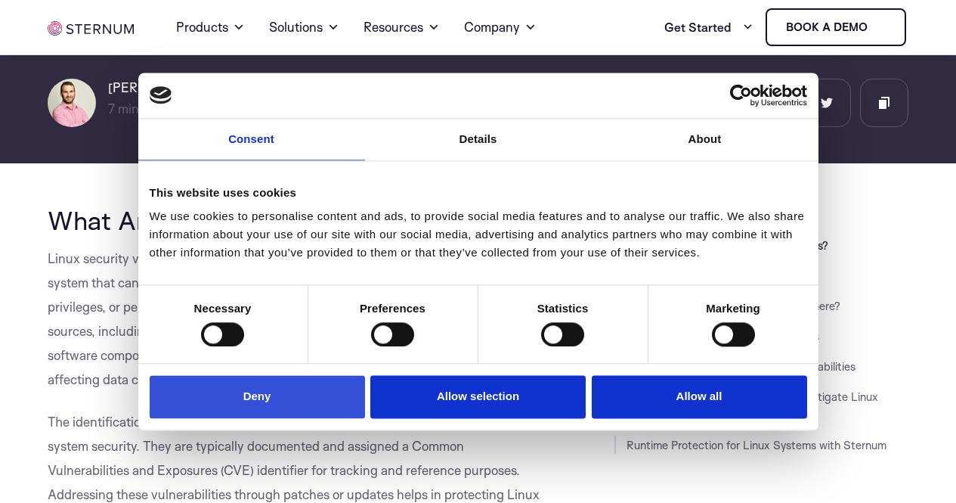
click at [277, 388] on button "Deny" at bounding box center [257, 397] width 215 height 43
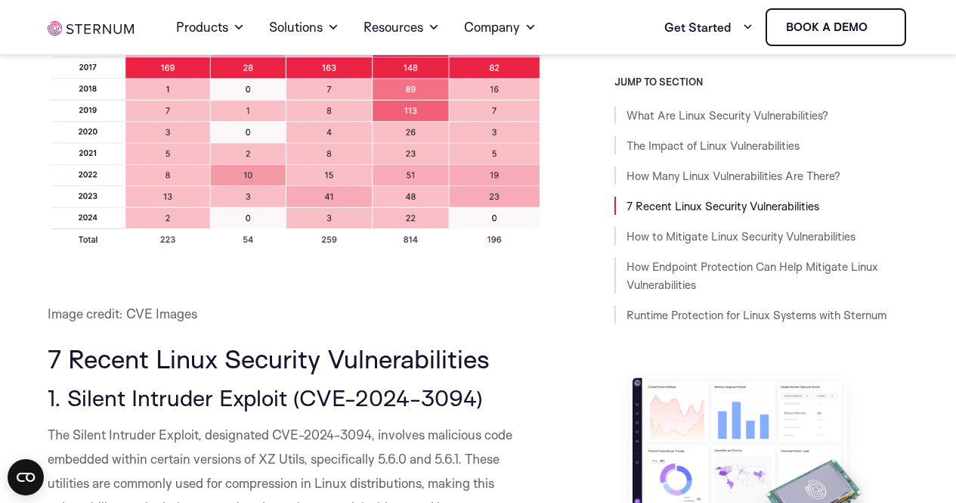
scroll to position [1663, 0]
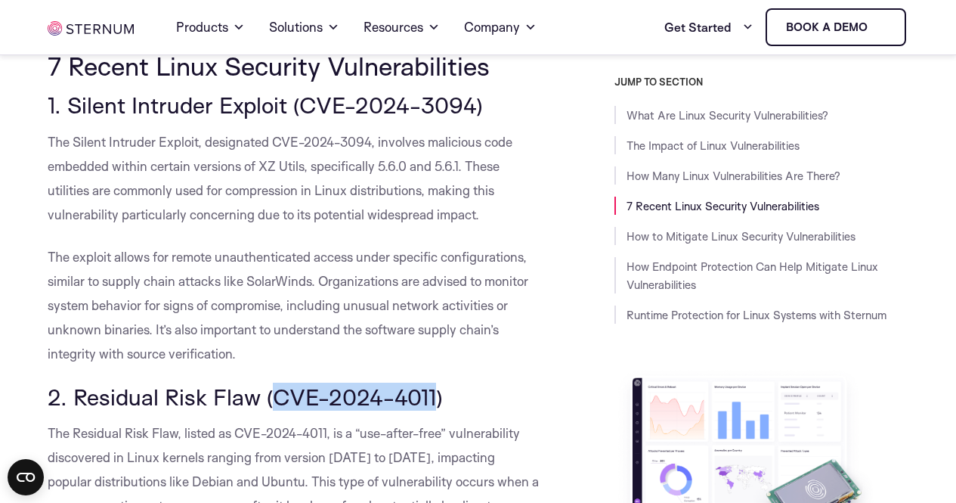
drag, startPoint x: 277, startPoint y: 403, endPoint x: 432, endPoint y: 405, distance: 155.7
click at [432, 405] on span "2. Residual Risk Flaw (CVE-2024-4011)" at bounding box center [245, 396] width 395 height 28
copy span "CVE-2024-4011"
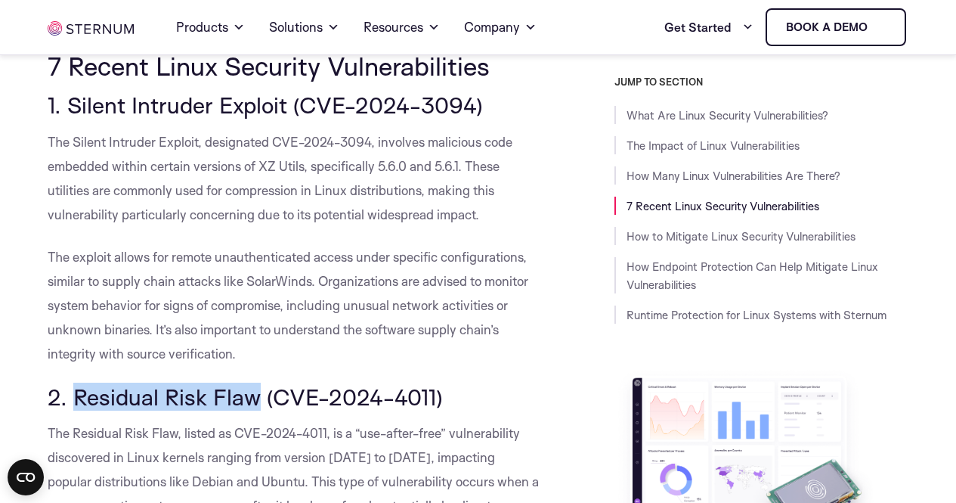
drag, startPoint x: 77, startPoint y: 395, endPoint x: 255, endPoint y: 403, distance: 177.8
click at [255, 403] on span "2. Residual Risk Flaw (CVE-2024-4011)" at bounding box center [245, 396] width 395 height 28
copy span "Residual Risk Flaw"
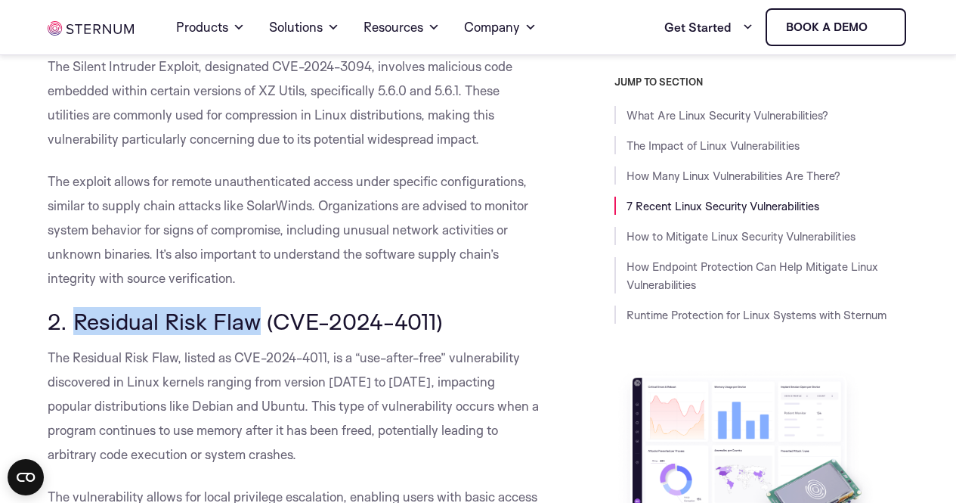
drag, startPoint x: 50, startPoint y: 357, endPoint x: 300, endPoint y: 445, distance: 265.3
click at [300, 445] on p "The Residual Risk Flaw, listed as CVE-2024-4011, is a “use-after-free” vulnerab…" at bounding box center [294, 405] width 493 height 121
copy span "The Residual Risk Flaw, listed as CVE-2024-4011, is a “use-after-free” vulnerab…"
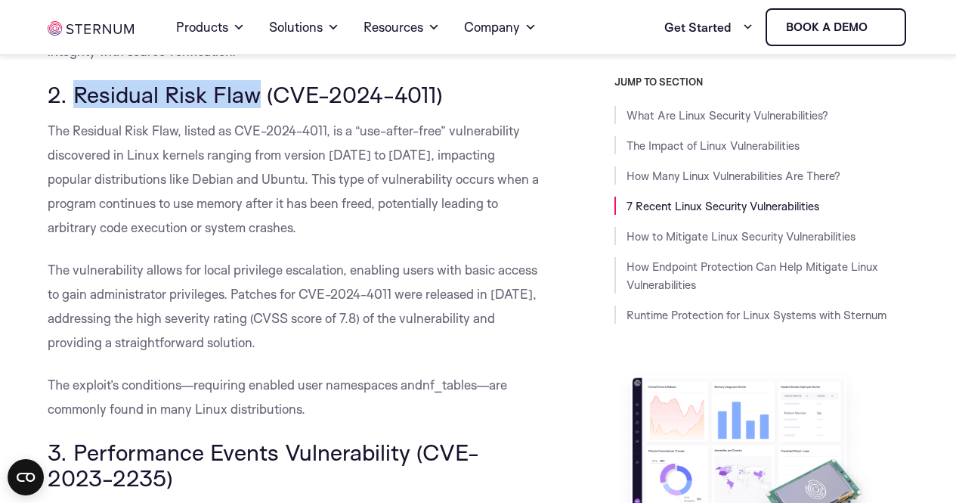
scroll to position [2041, 0]
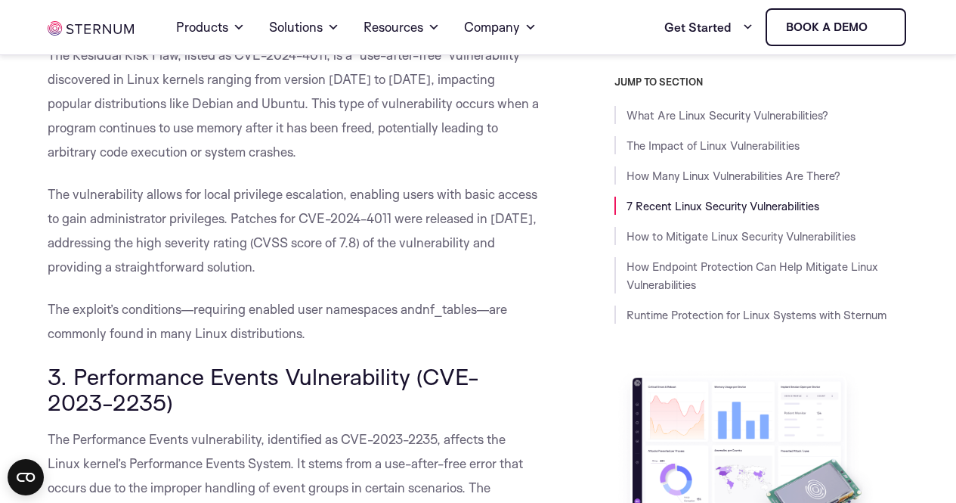
click at [305, 340] on span "—are commonly found in many Linux distributions." at bounding box center [278, 321] width 460 height 40
drag, startPoint x: 357, startPoint y: 271, endPoint x: 48, endPoint y: 204, distance: 315.6
click at [48, 204] on p "The vulnerability allows for local privilege escalation, enabling users with ba…" at bounding box center [294, 230] width 493 height 97
copy span "The vulnerability allows for local privilege escalation, enabling users with ba…"
